Goal: Information Seeking & Learning: Learn about a topic

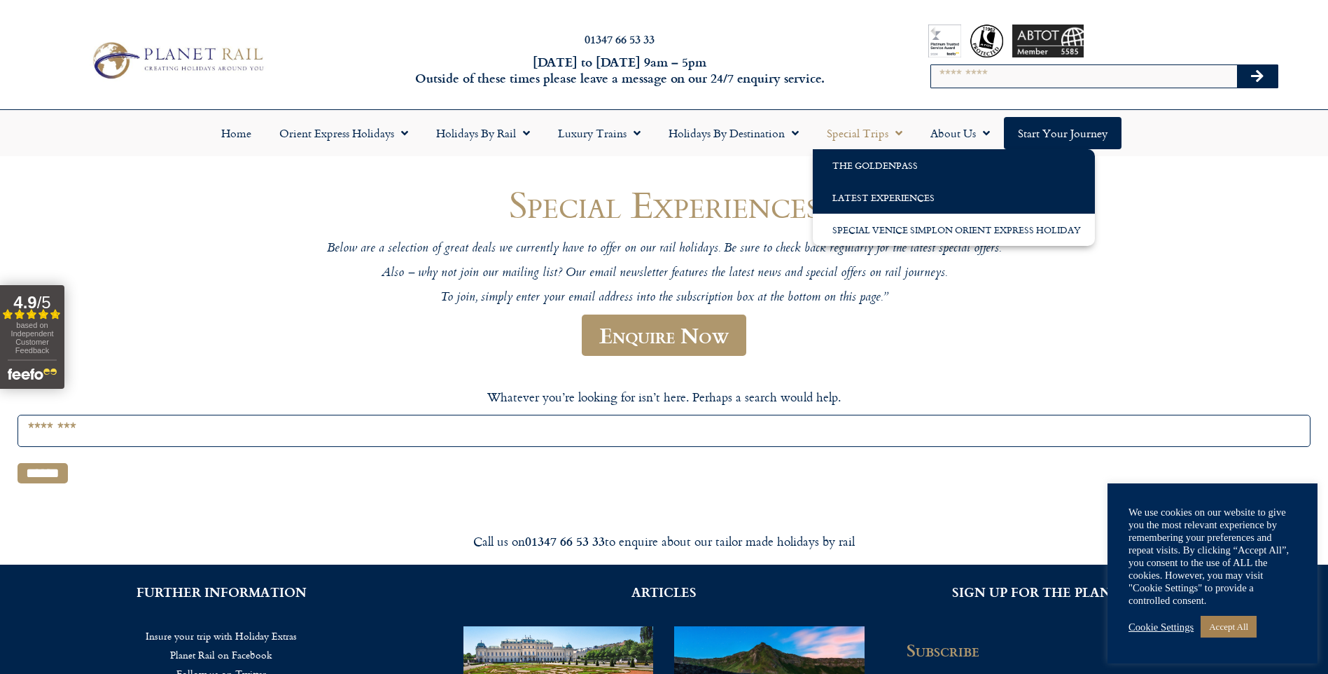
click at [843, 160] on link "The GoldenPass" at bounding box center [954, 165] width 282 height 32
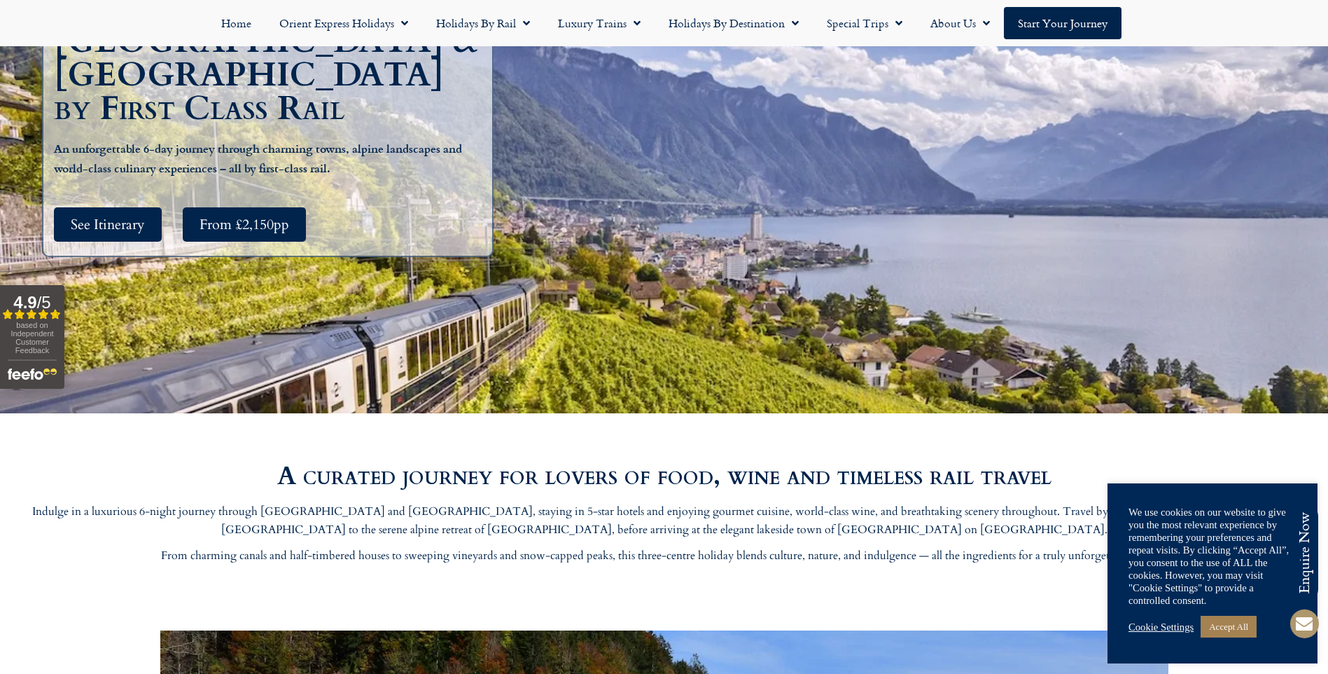
scroll to position [420, 0]
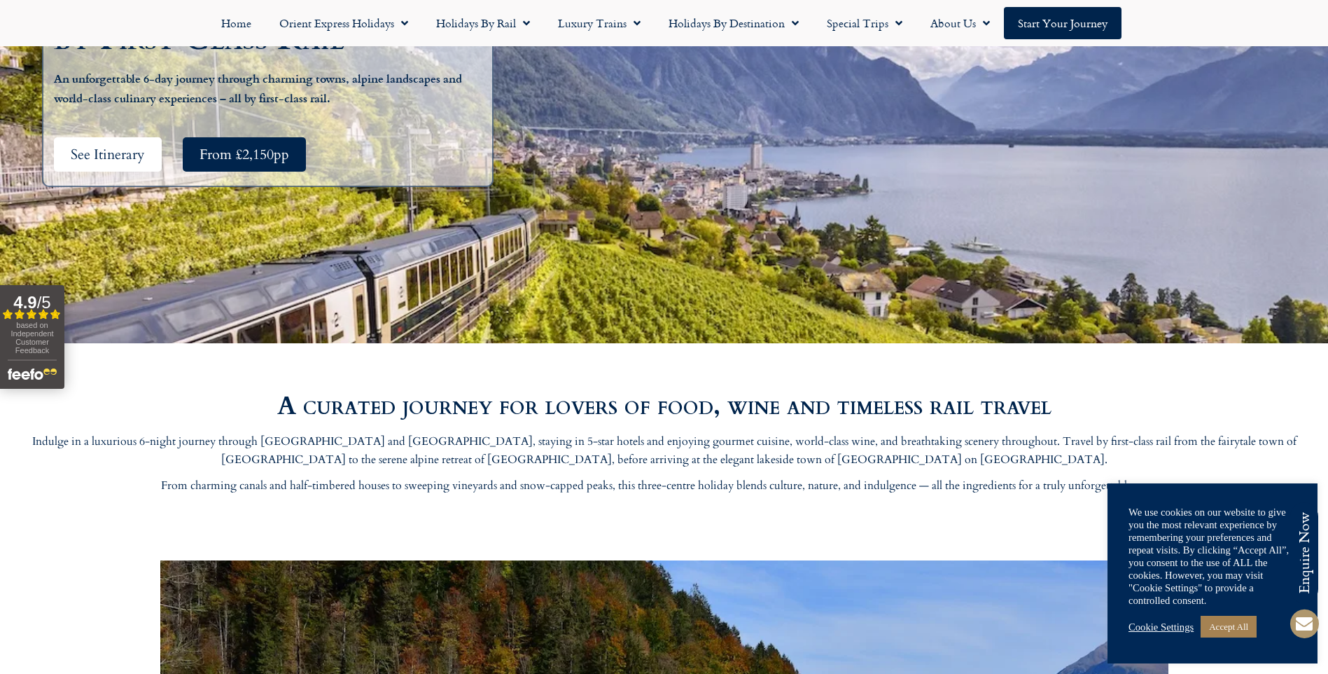
click at [106, 146] on span "See Itinerary" at bounding box center [108, 155] width 74 height 18
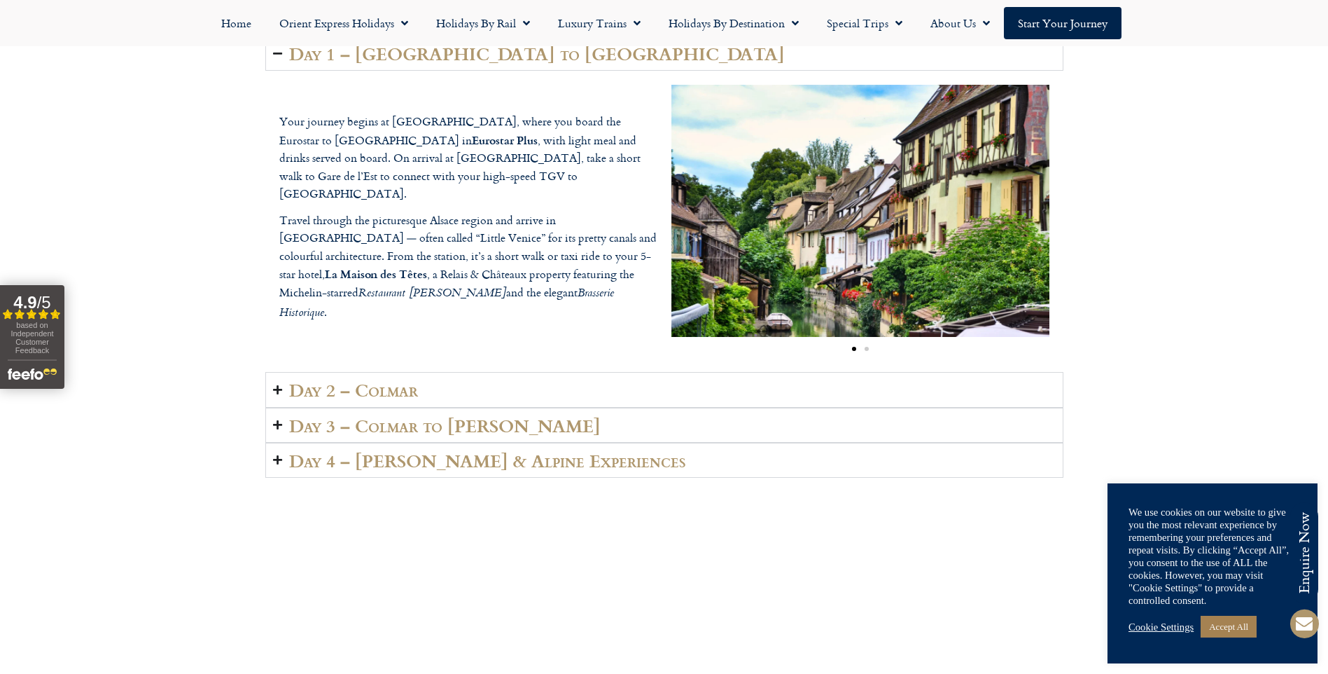
scroll to position [2110, 0]
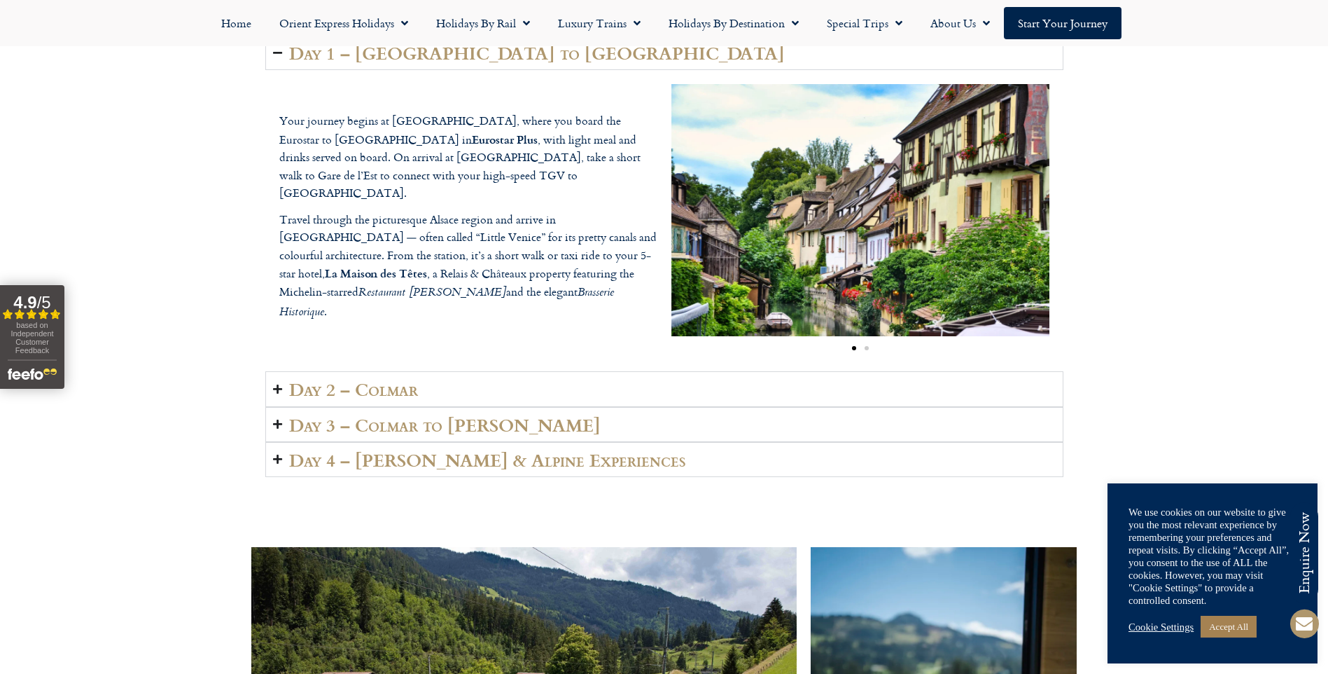
click at [1015, 389] on summary "Day 2 – Colmar" at bounding box center [664, 388] width 798 height 35
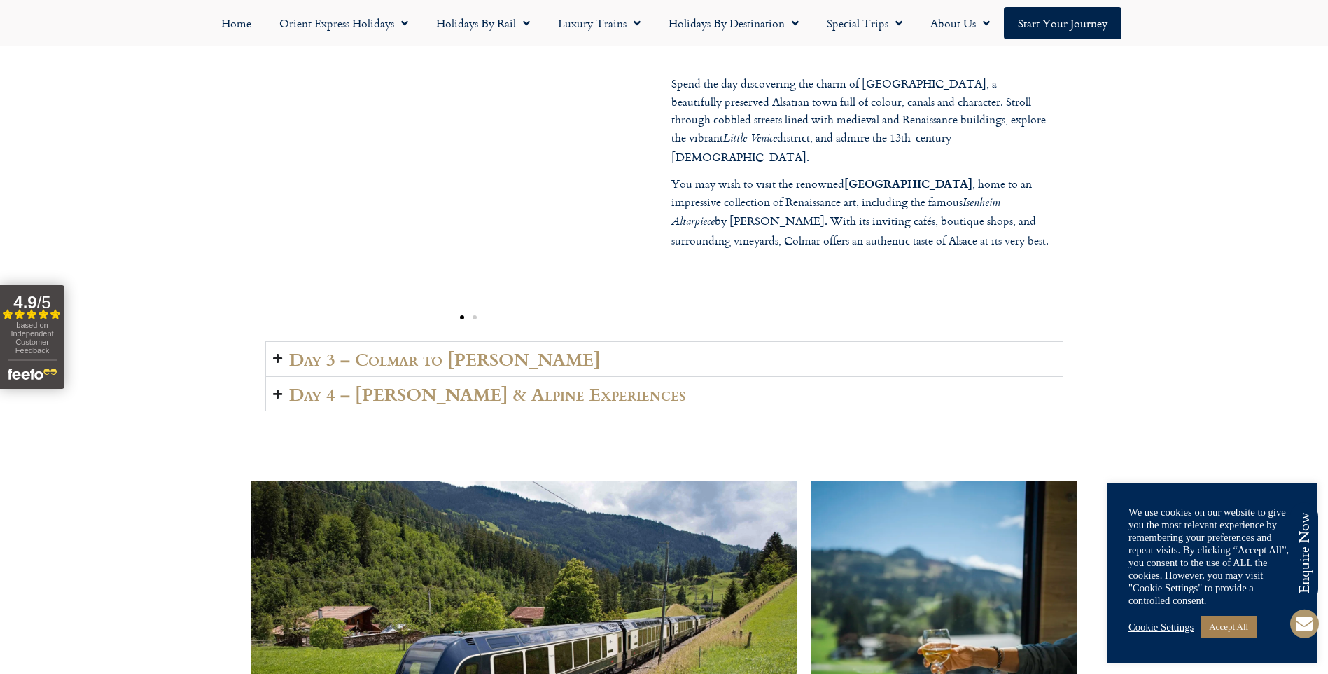
scroll to position [2320, 0]
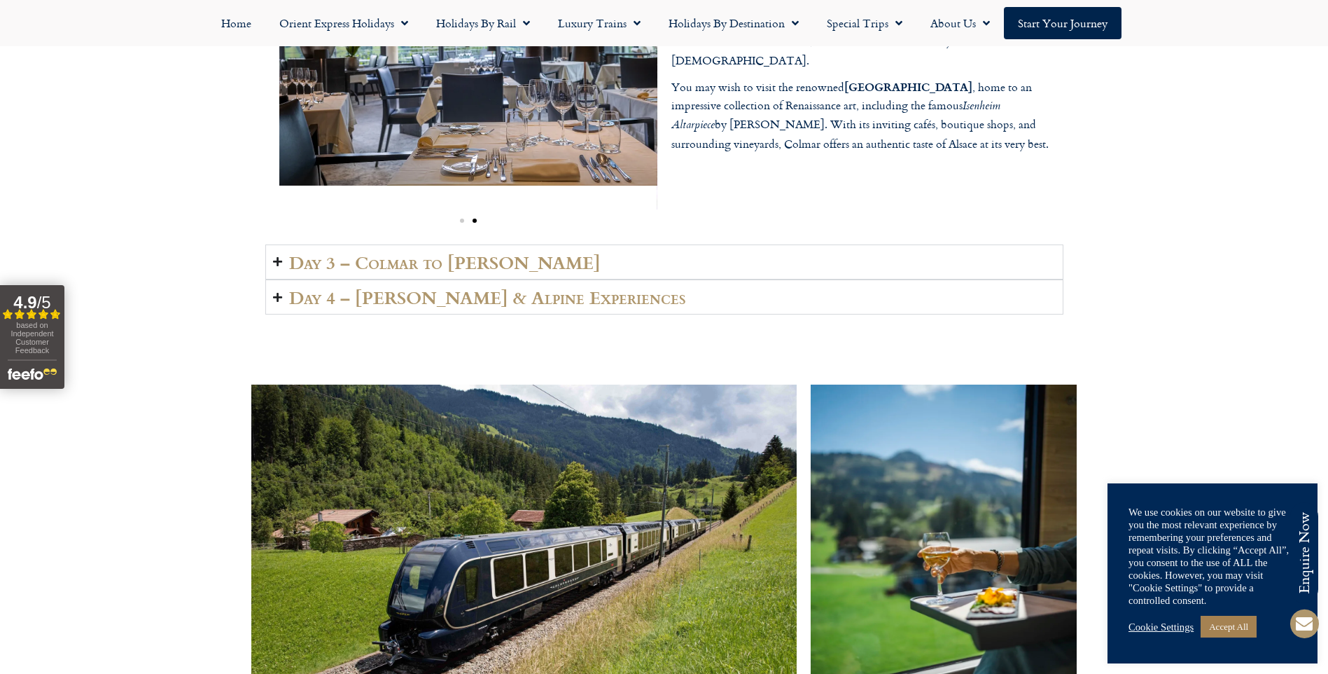
click at [919, 262] on summary "Day 3 – Colmar to Lenk" at bounding box center [664, 261] width 798 height 35
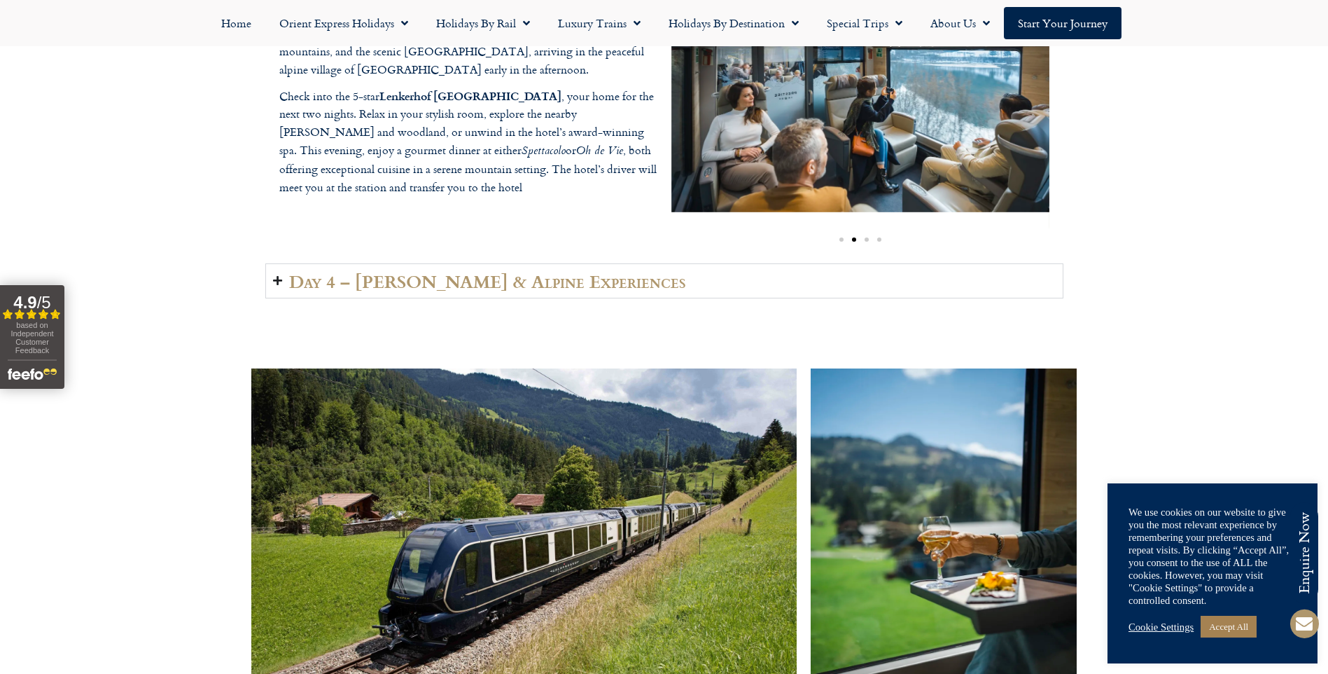
click at [538, 282] on h2 "Day 4 – Lenk & Alpine Experiences" at bounding box center [487, 281] width 397 height 20
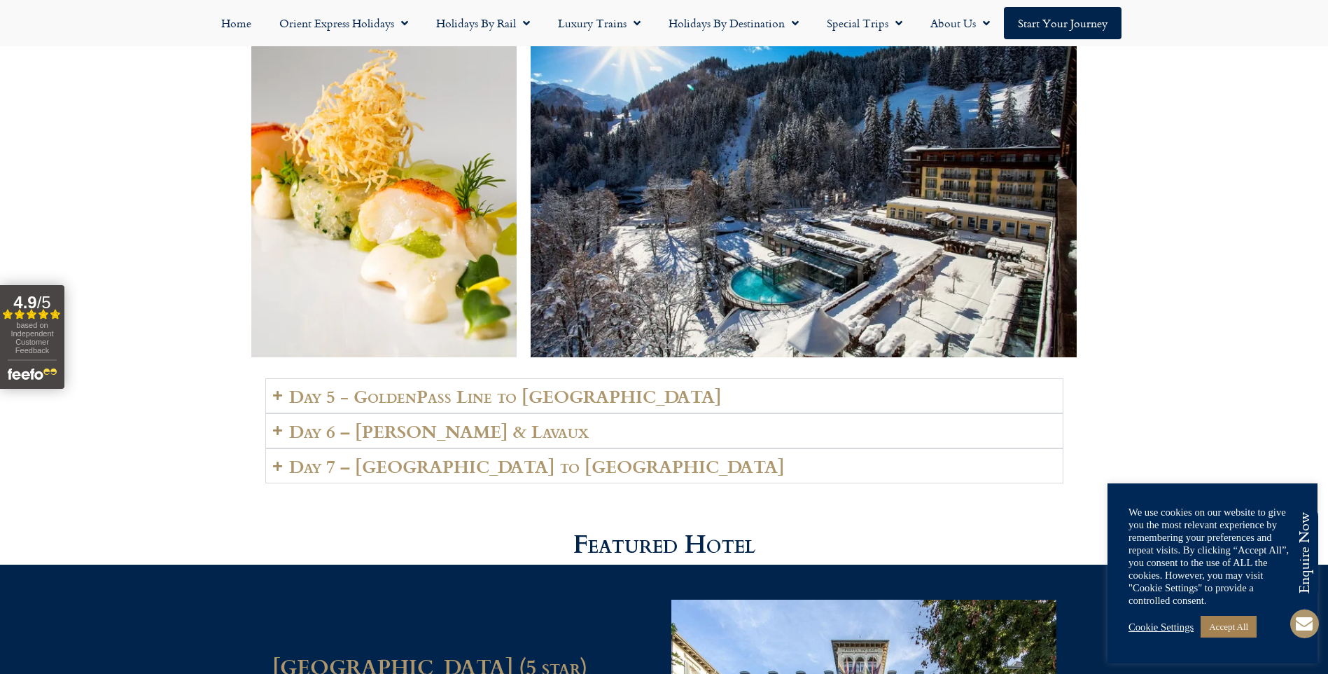
scroll to position [3090, 0]
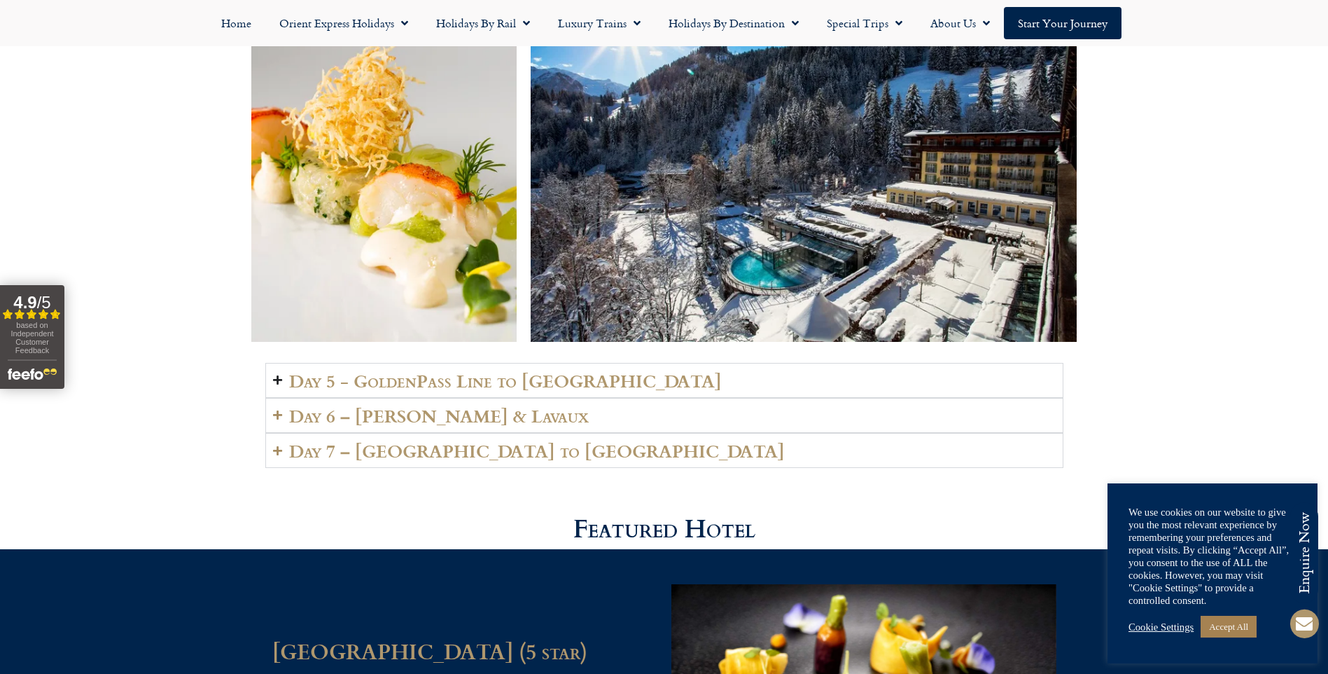
click at [522, 370] on h2 "Day 5 - GoldenPass Line to Vevey" at bounding box center [505, 380] width 433 height 20
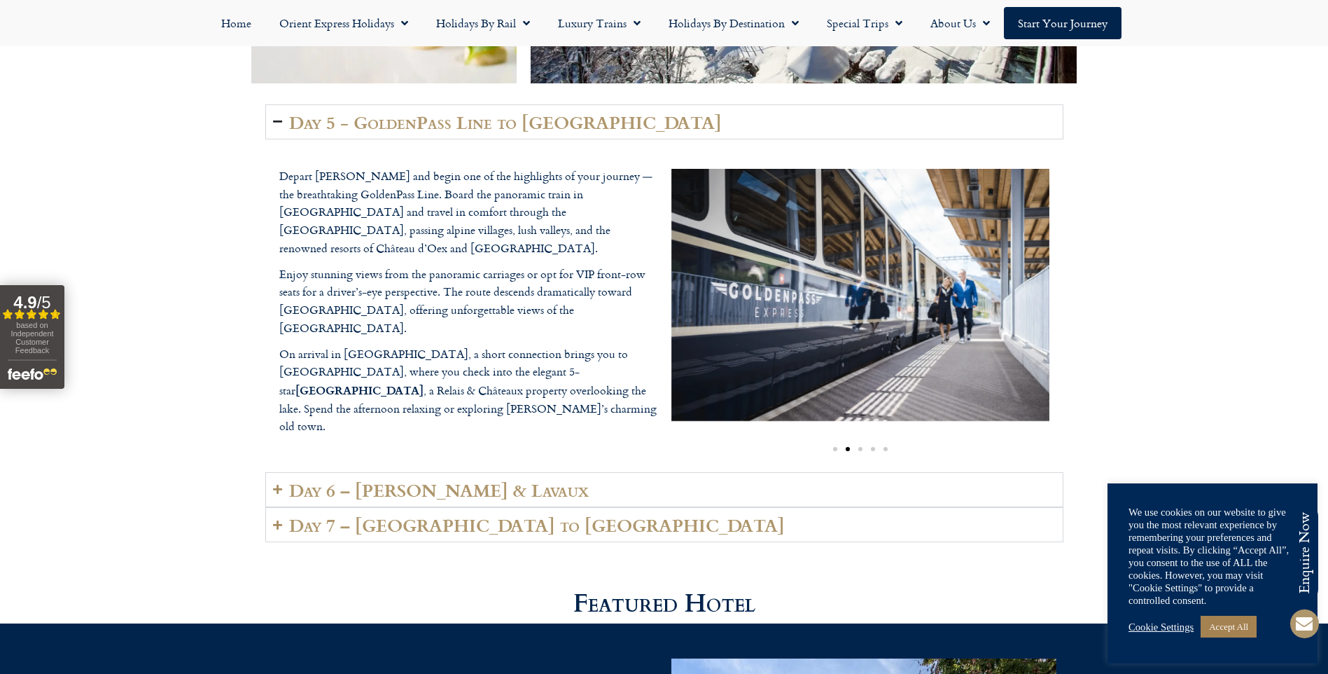
scroll to position [3440, 0]
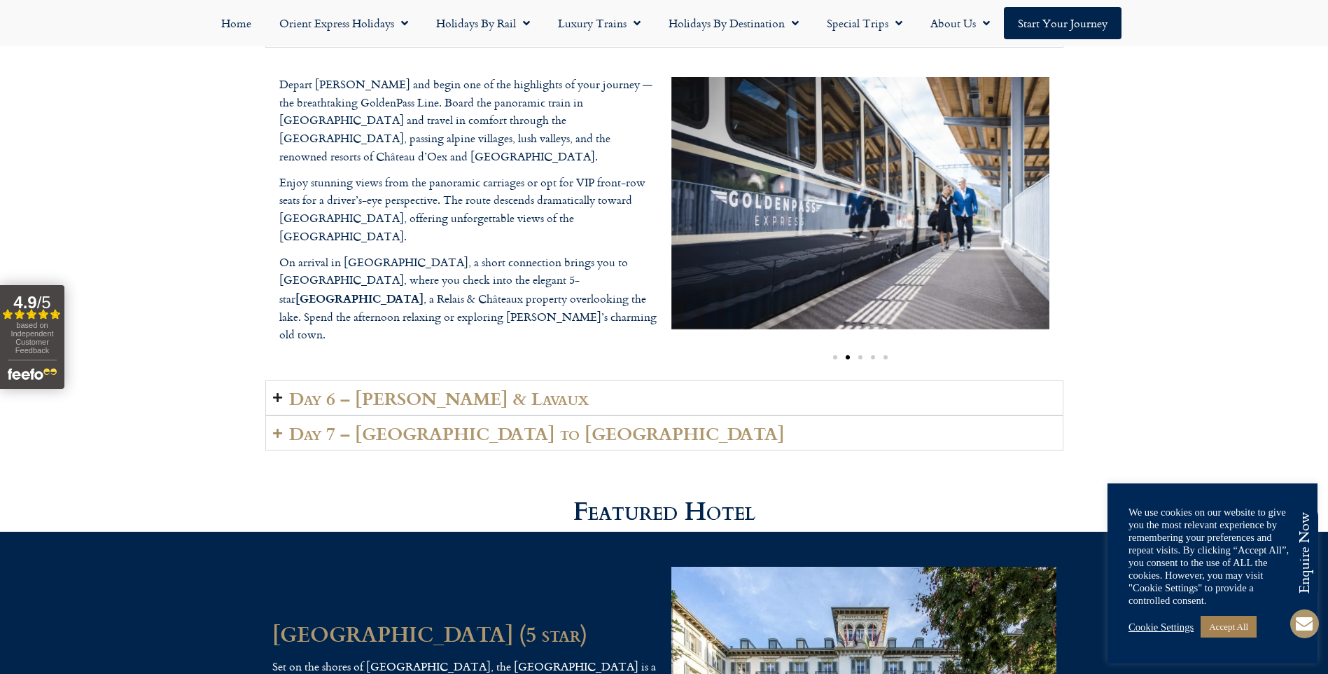
click at [576, 380] on summary "Day 6 – Vevey & Lavaux" at bounding box center [664, 397] width 798 height 35
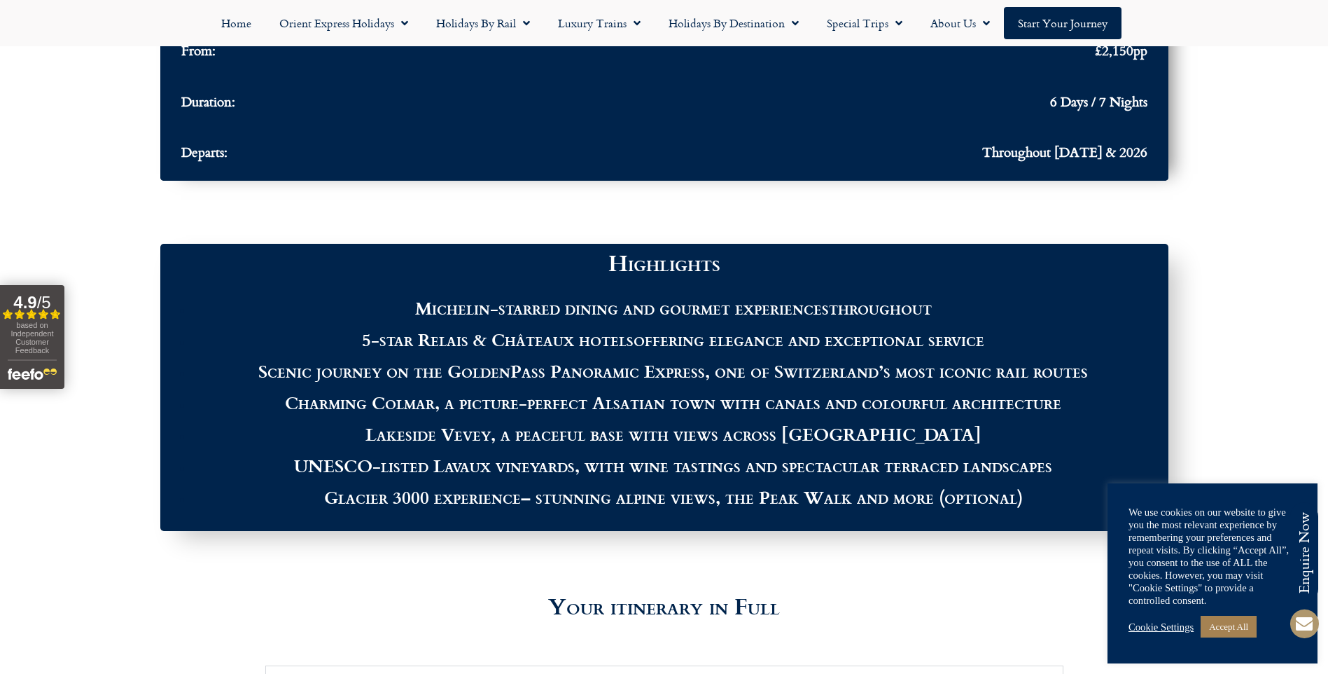
scroll to position [1059, 0]
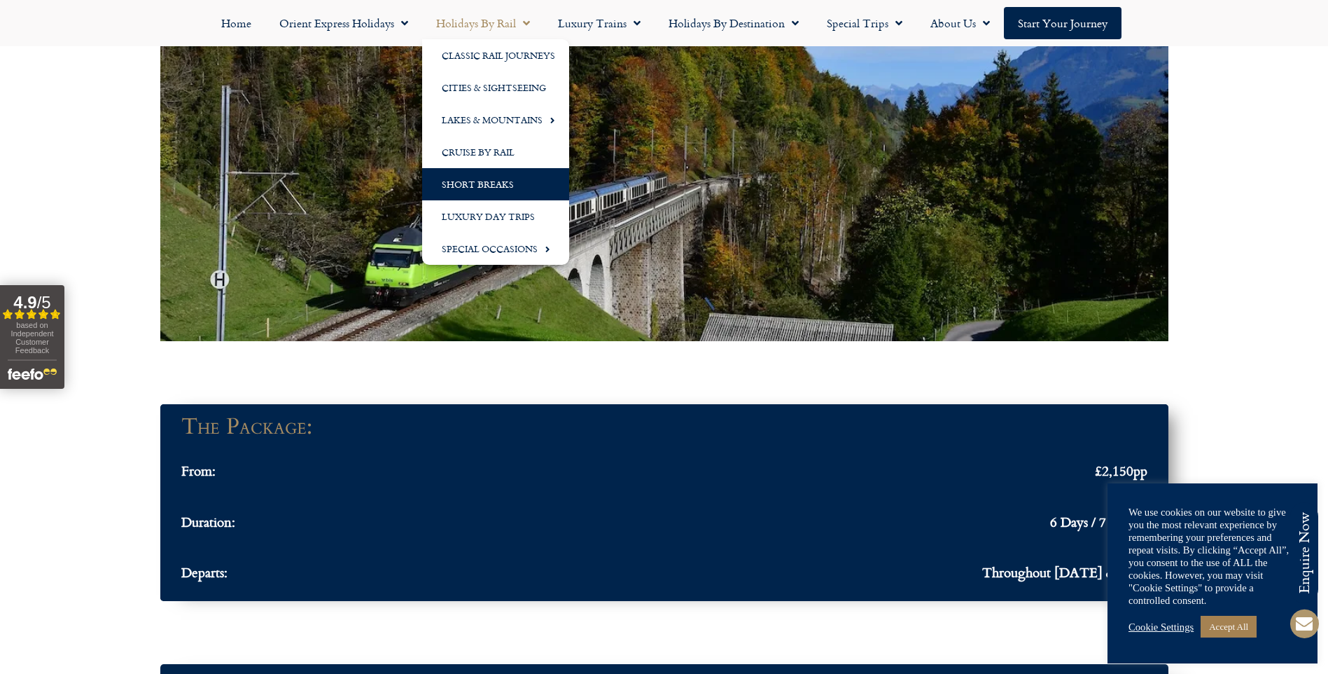
click at [464, 176] on link "Short Breaks" at bounding box center [495, 184] width 147 height 32
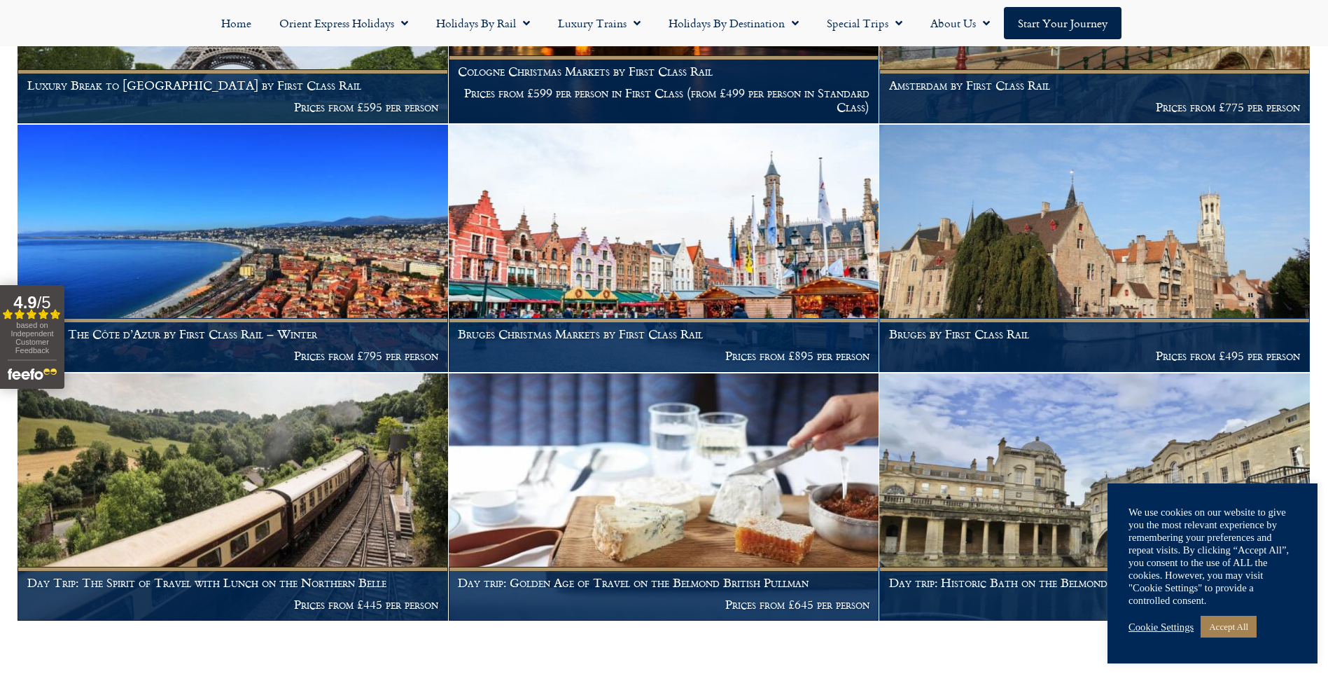
scroll to position [2731, 0]
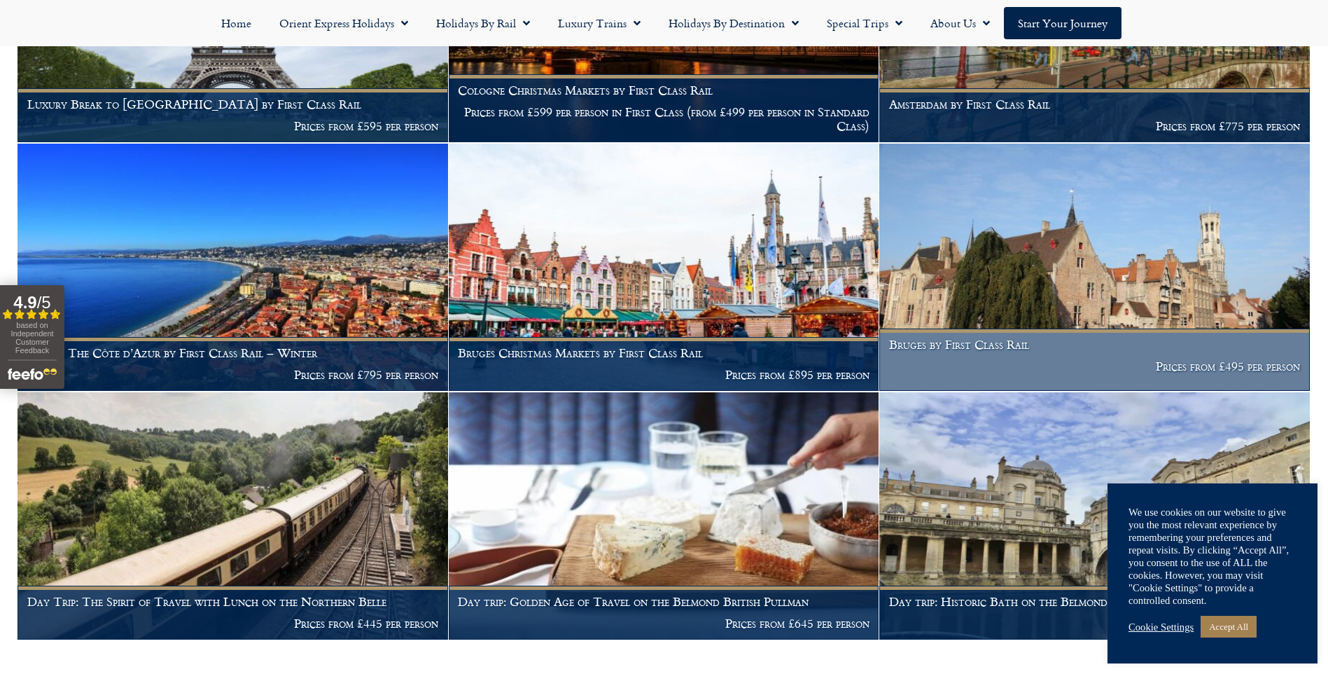
click at [996, 258] on img at bounding box center [1094, 267] width 431 height 247
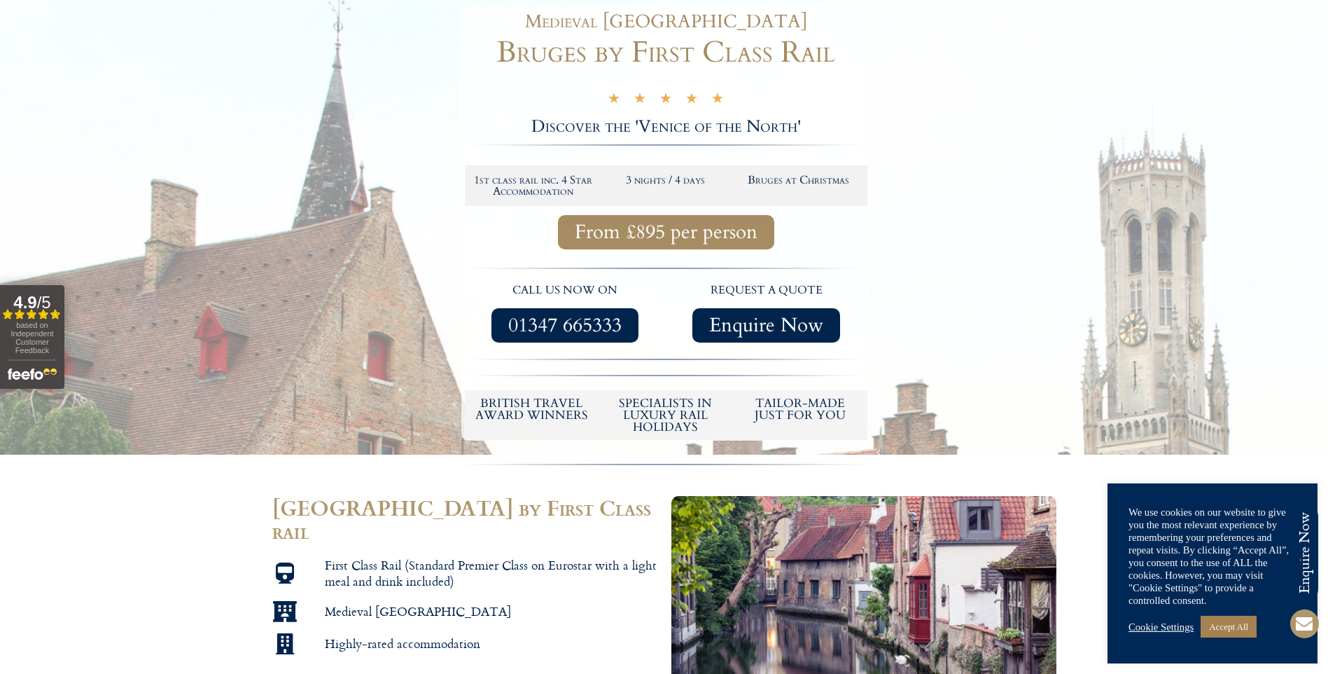
scroll to position [210, 0]
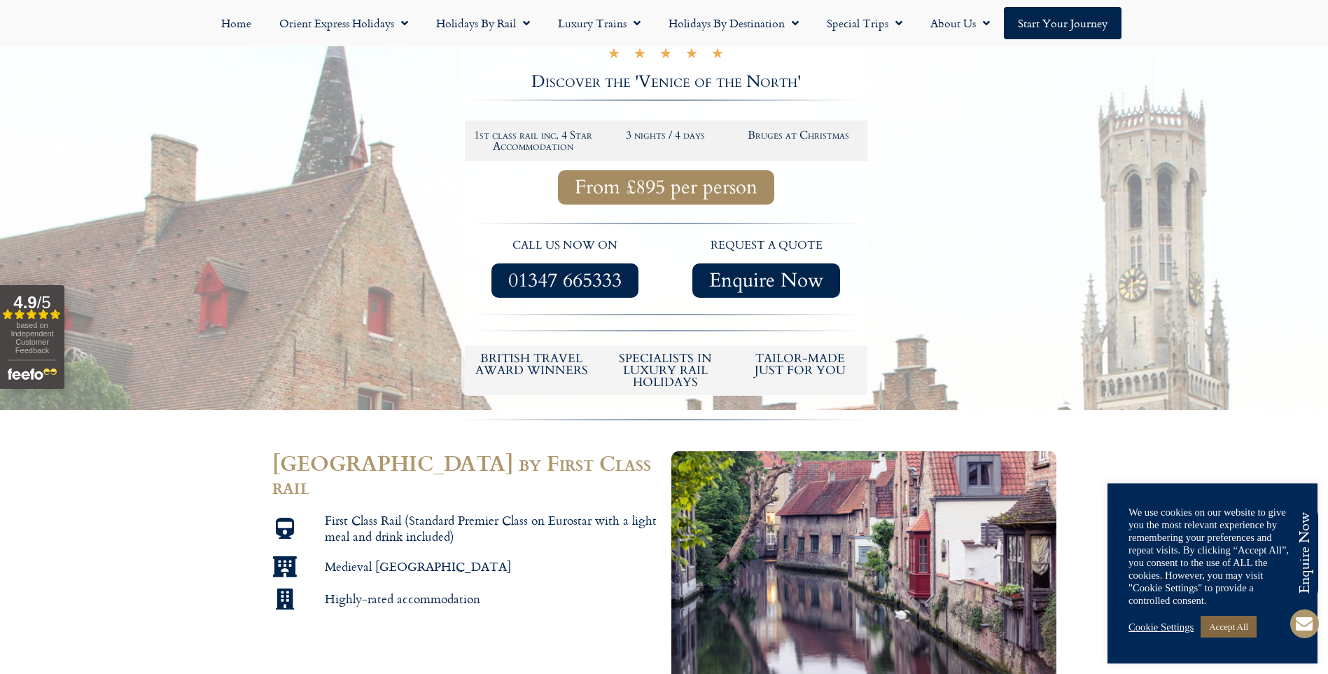
click at [1235, 626] on link "Accept All" at bounding box center [1229, 626] width 56 height 22
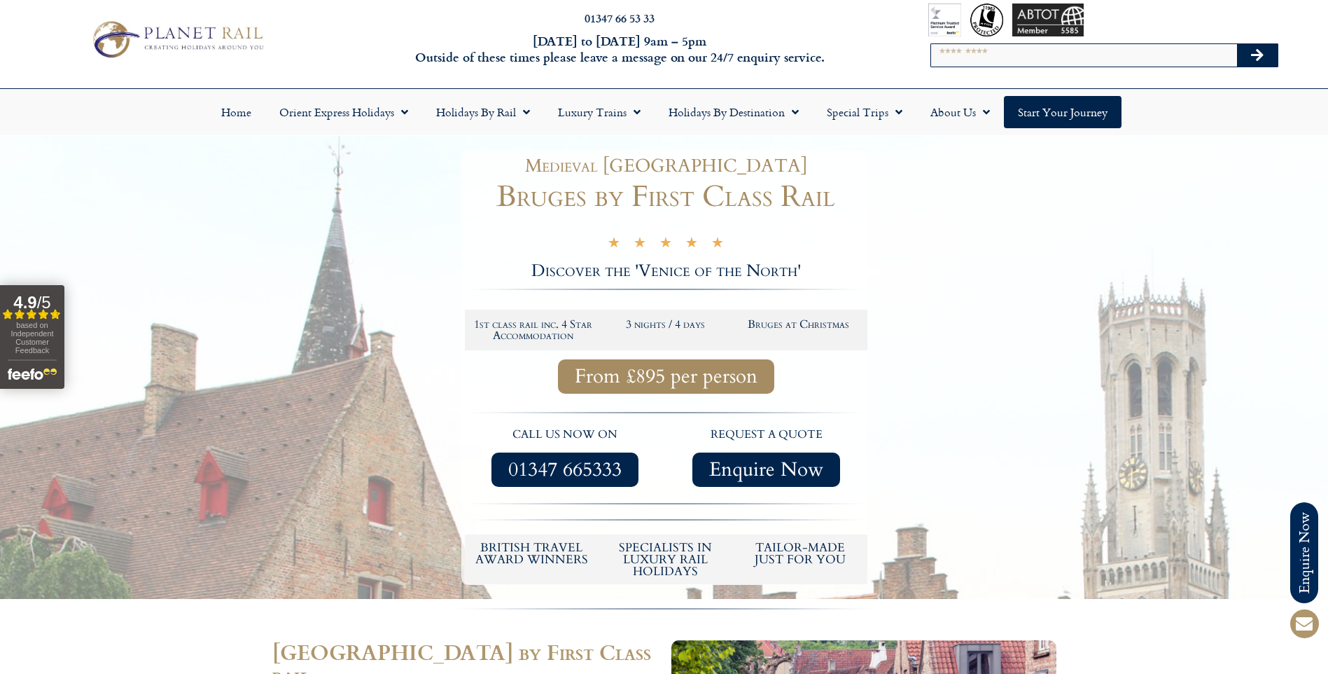
scroll to position [0, 0]
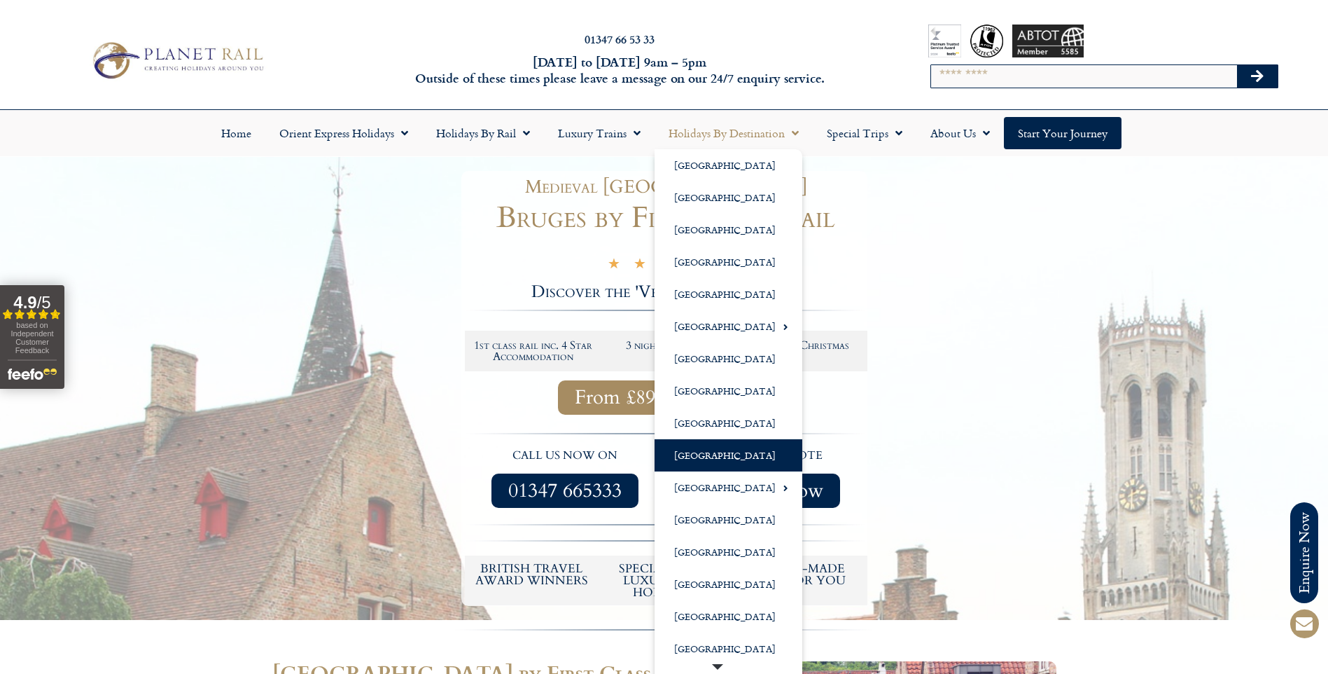
click at [682, 455] on link "[GEOGRAPHIC_DATA]" at bounding box center [729, 455] width 148 height 32
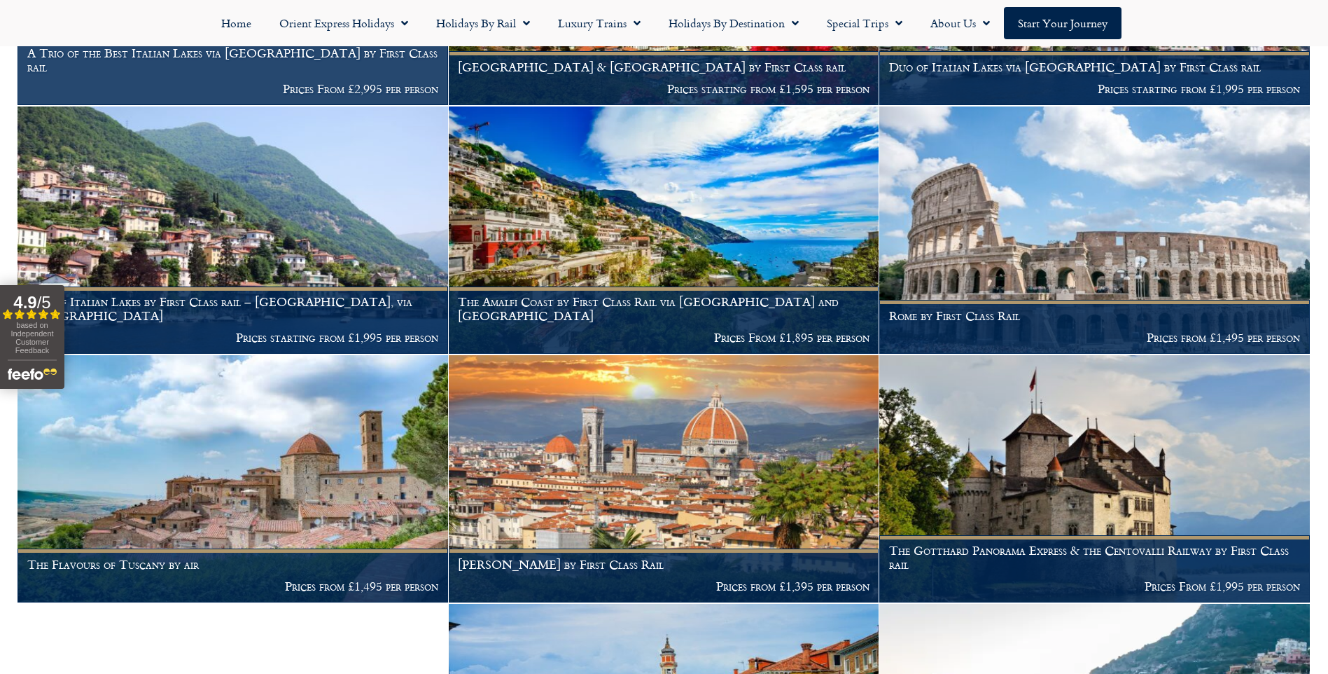
scroll to position [840, 0]
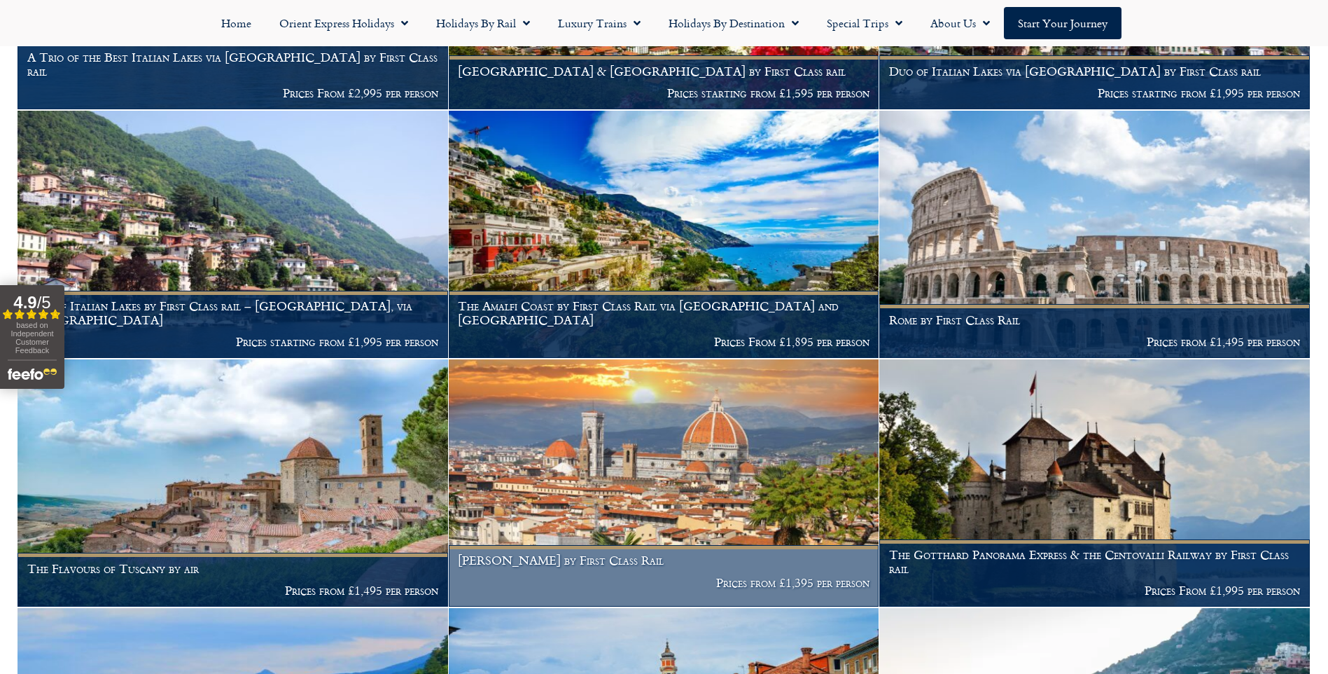
click at [705, 425] on img at bounding box center [664, 482] width 431 height 247
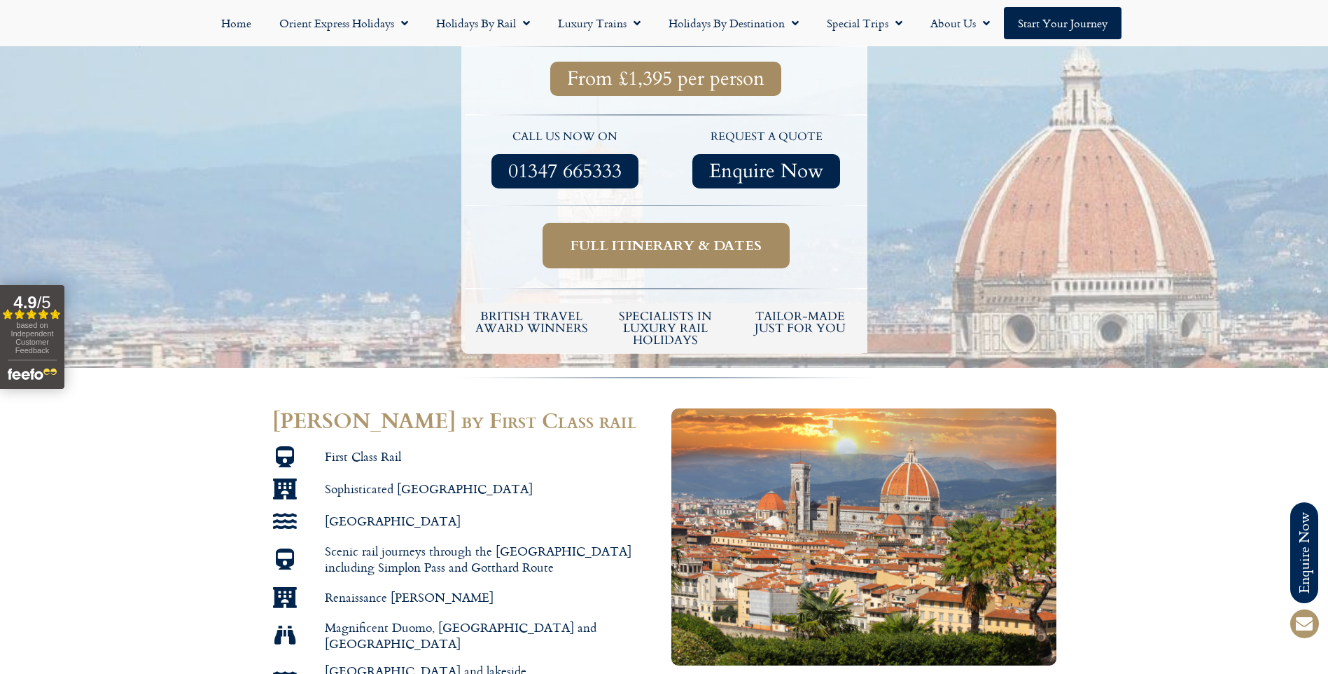
scroll to position [490, 0]
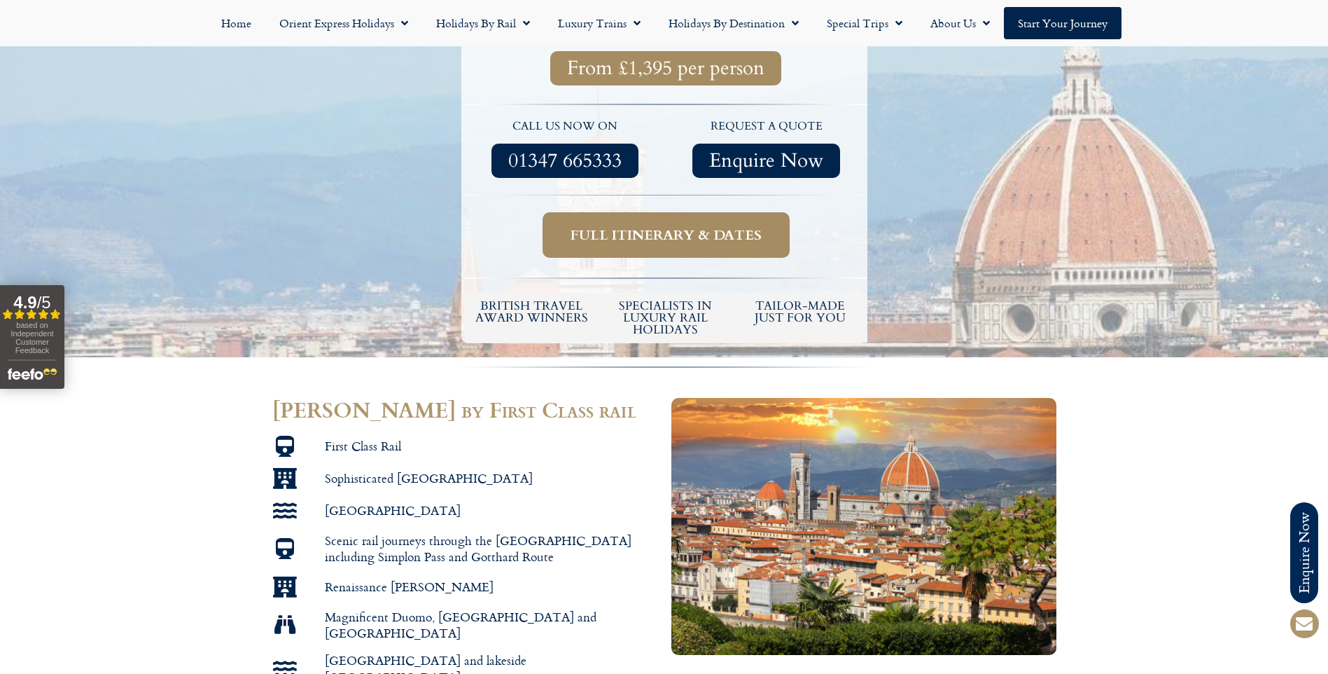
click at [678, 226] on span "Full itinerary & dates" at bounding box center [666, 235] width 191 height 18
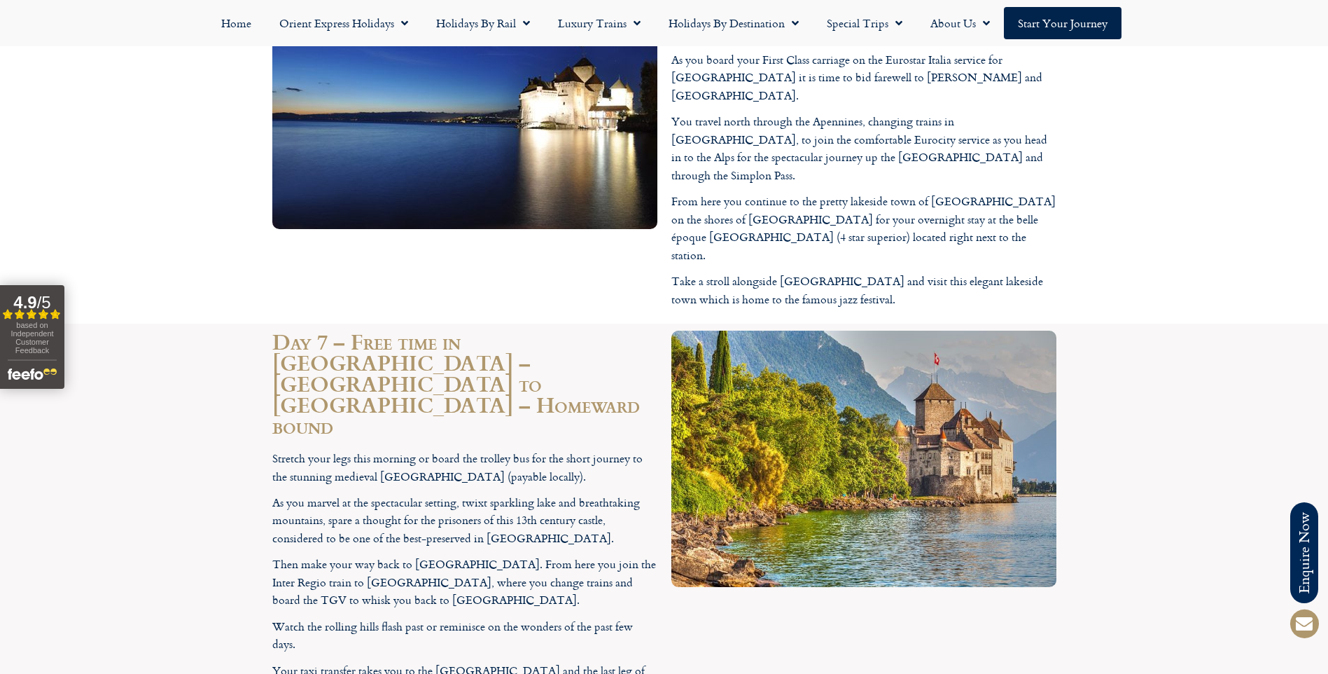
scroll to position [3151, 0]
